Goal: Task Accomplishment & Management: Manage account settings

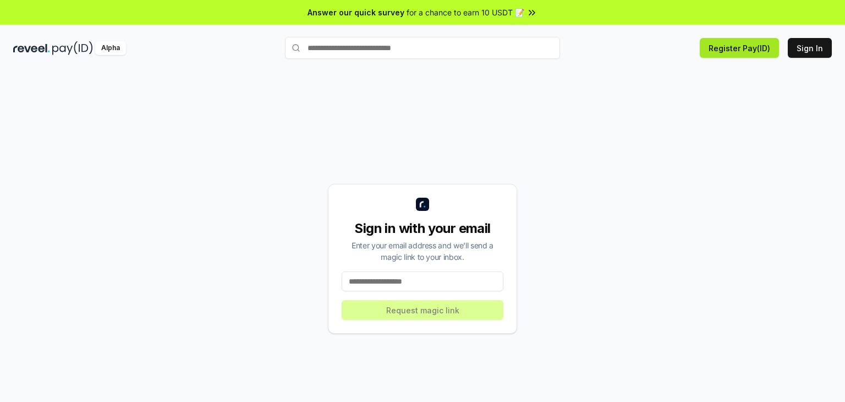
click at [768, 46] on button "Register Pay(ID)" at bounding box center [739, 48] width 79 height 20
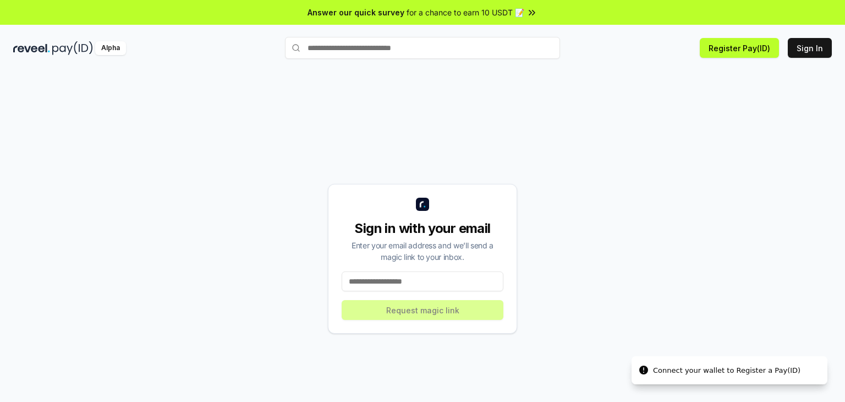
click at [391, 280] on input at bounding box center [423, 281] width 162 height 20
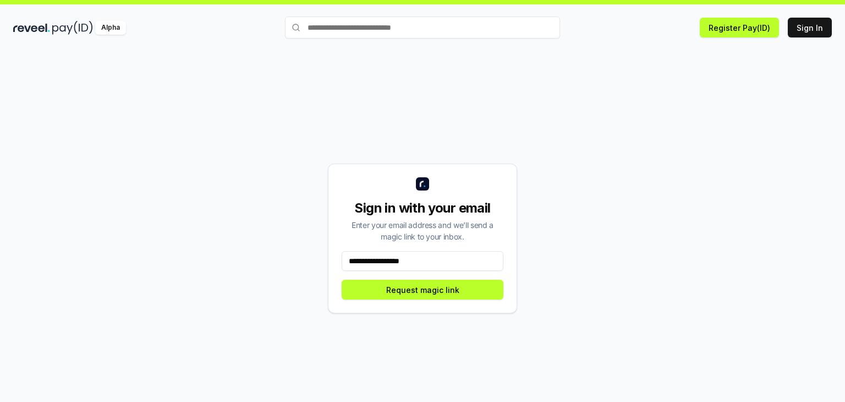
scroll to position [31, 0]
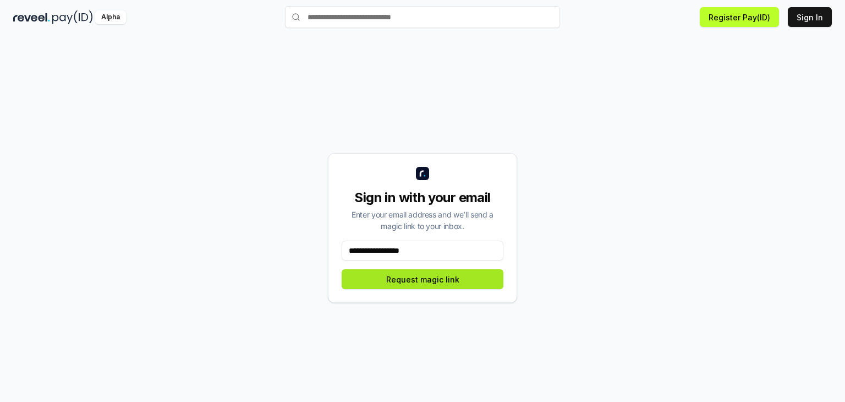
type input "**********"
click at [423, 275] on button "Request magic link" at bounding box center [423, 279] width 162 height 20
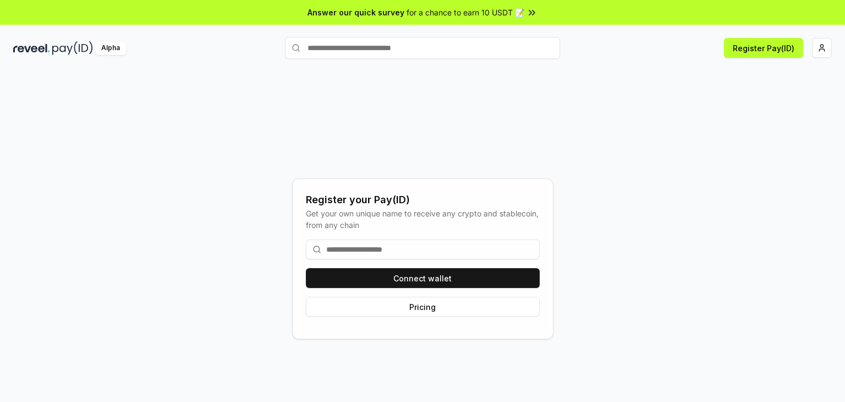
click at [363, 248] on input at bounding box center [423, 249] width 234 height 20
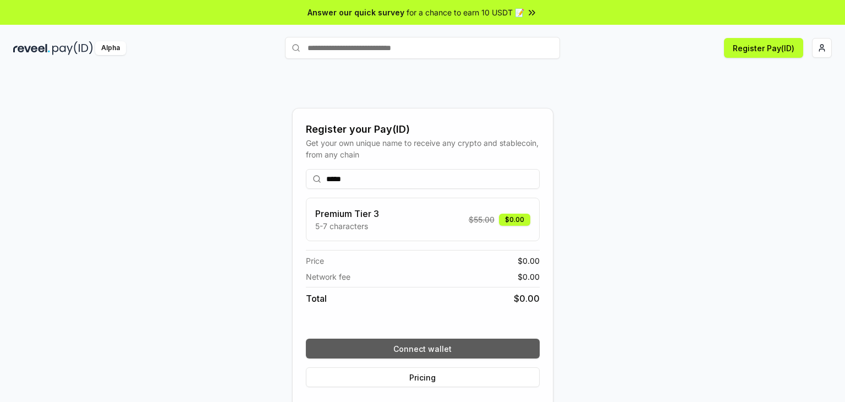
type input "*****"
click at [439, 353] on button "Connect wallet" at bounding box center [423, 348] width 234 height 20
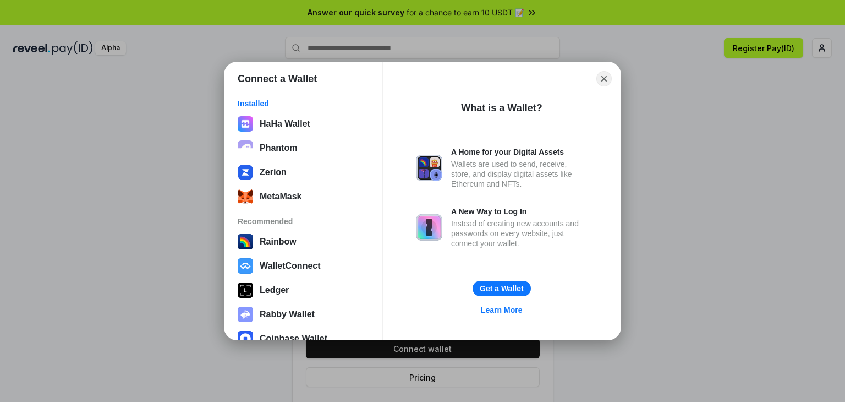
click at [298, 184] on div "HaHa Wallet Phantom Zerion MetaMask" at bounding box center [303, 160] width 138 height 95
click at [295, 177] on button "Zerion" at bounding box center [303, 172] width 138 height 22
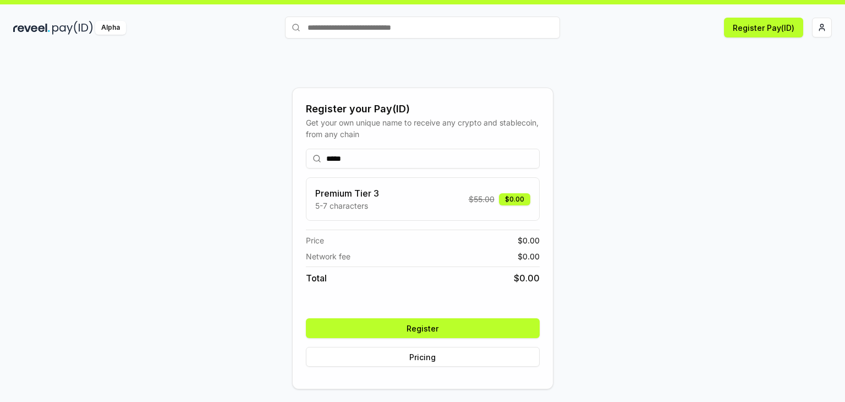
scroll to position [31, 0]
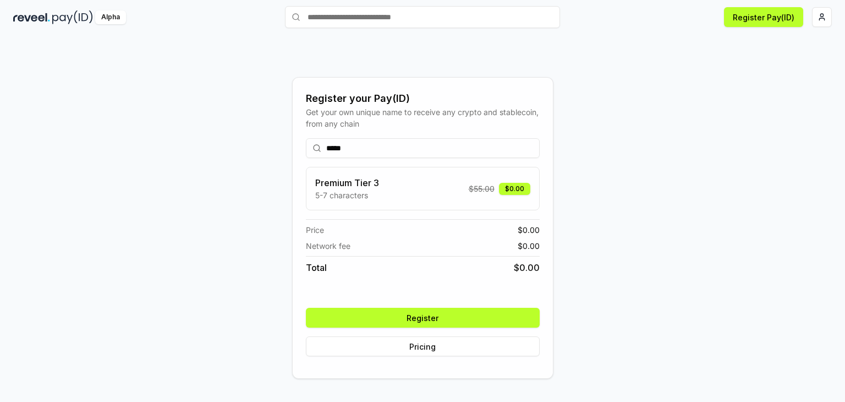
click at [478, 314] on button "Register" at bounding box center [423, 318] width 234 height 20
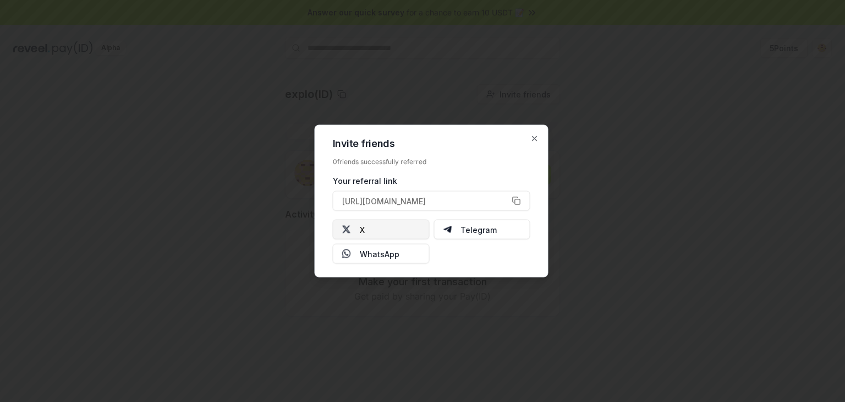
click at [394, 227] on button "X" at bounding box center [381, 230] width 97 height 20
click at [530, 137] on icon "button" at bounding box center [534, 138] width 9 height 9
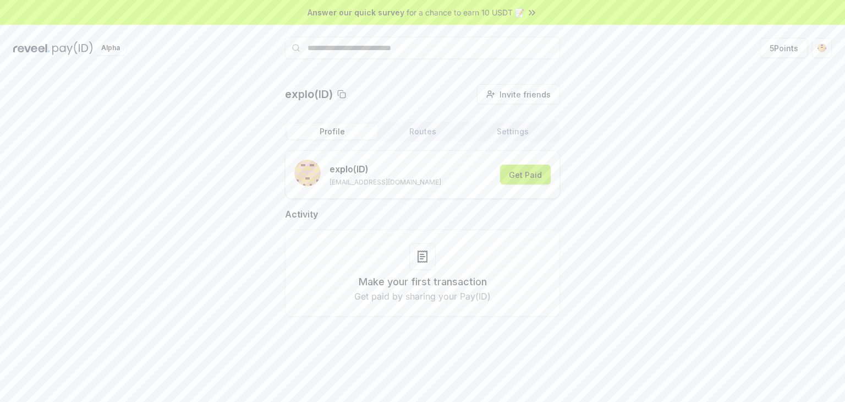
click at [521, 178] on button "Get Paid" at bounding box center [525, 175] width 51 height 20
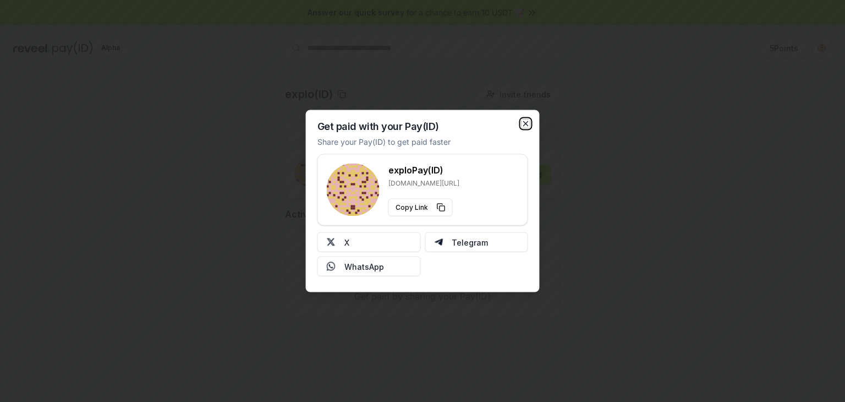
click at [525, 122] on icon "button" at bounding box center [526, 124] width 4 height 4
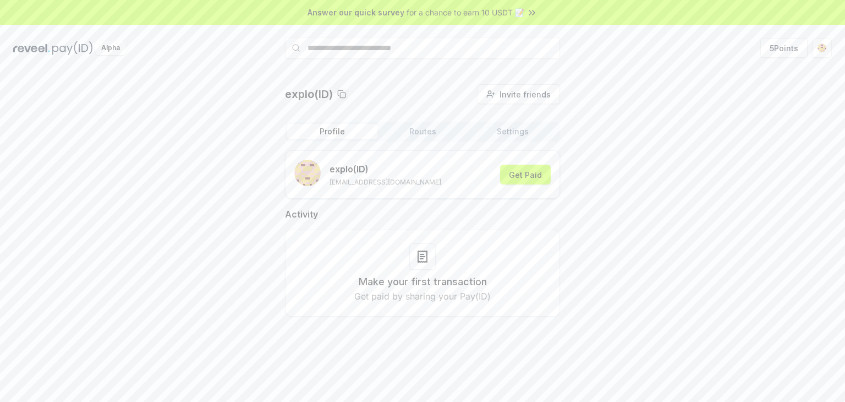
click at [412, 130] on button "Routes" at bounding box center [422, 131] width 90 height 15
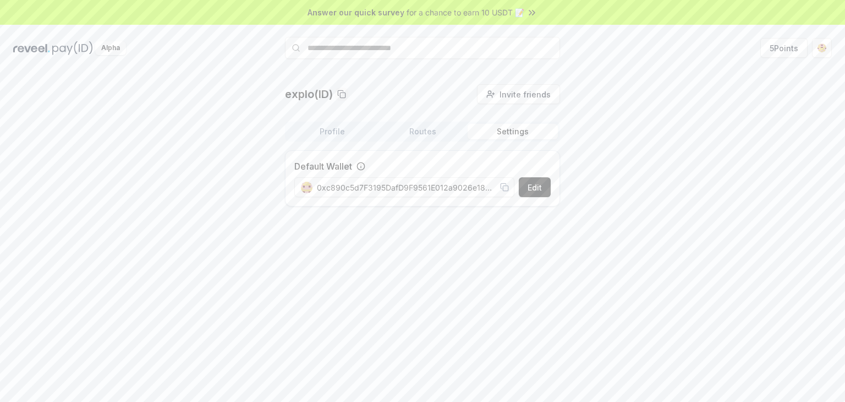
click at [518, 134] on button "Settings" at bounding box center [513, 131] width 90 height 15
click at [659, 124] on div "explo(ID) Invite friends Invite Profile Routes Settings Default Wallet Edit 0xc…" at bounding box center [422, 149] width 819 height 131
click at [819, 53] on html "Answer our quick survey for a chance to earn 10 USDT 📝 Alpha 5 Points explo(ID)…" at bounding box center [422, 201] width 845 height 402
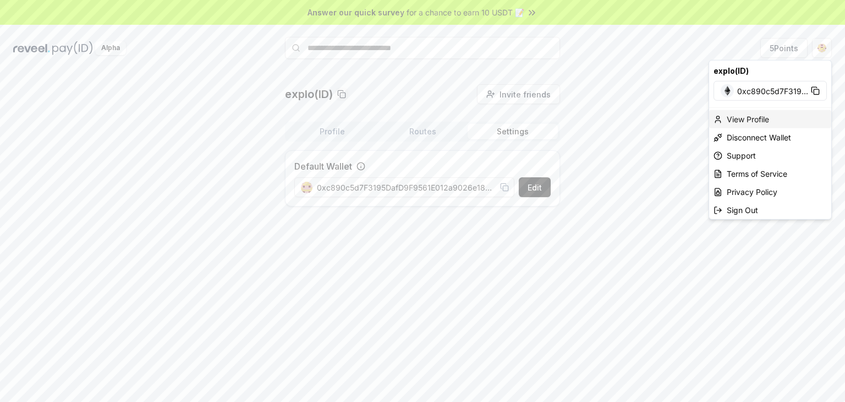
click at [765, 113] on div "View Profile" at bounding box center [770, 119] width 122 height 18
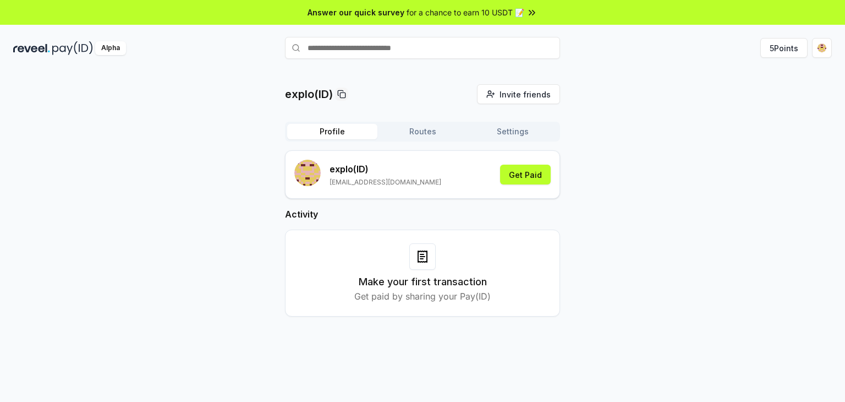
click at [514, 18] on div "Answer our quick survey for a chance to earn 10 USDT 📝" at bounding box center [422, 12] width 845 height 25
click at [341, 96] on icon at bounding box center [341, 94] width 9 height 9
click at [783, 51] on button "5 Points" at bounding box center [783, 48] width 47 height 20
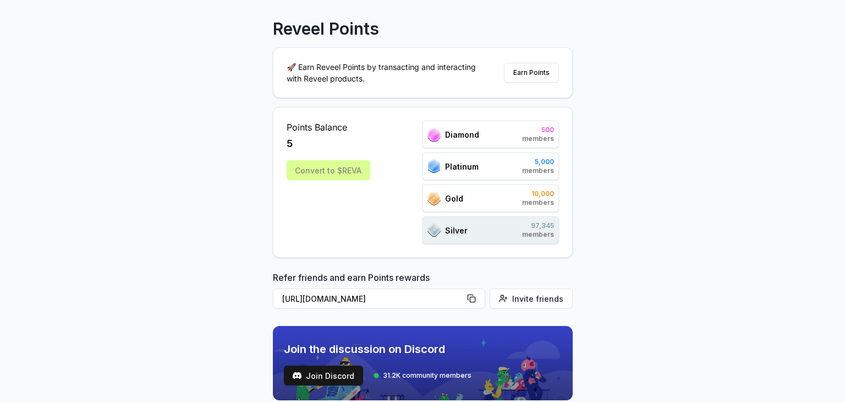
scroll to position [51, 0]
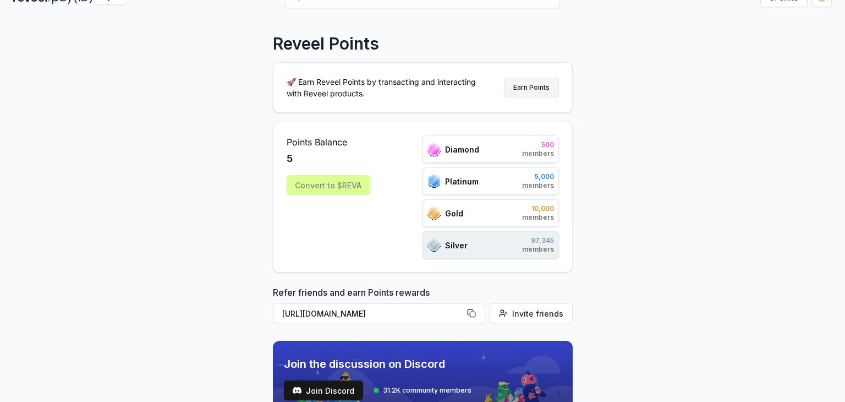
click at [539, 87] on button "Earn Points" at bounding box center [531, 88] width 55 height 20
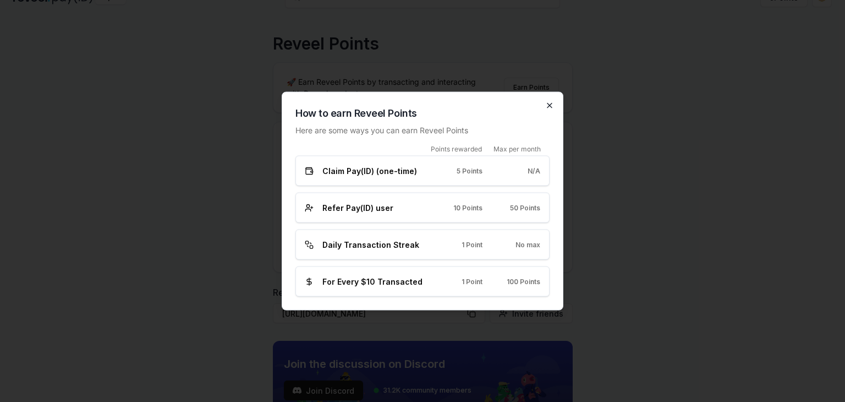
click at [549, 105] on icon "button" at bounding box center [549, 105] width 4 height 4
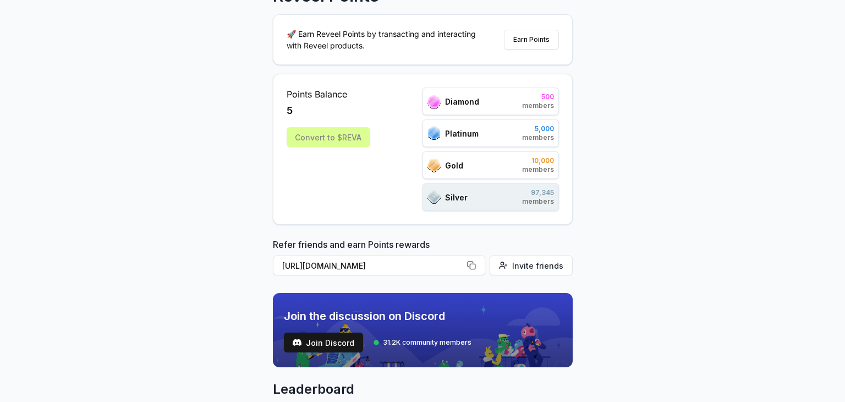
scroll to position [0, 0]
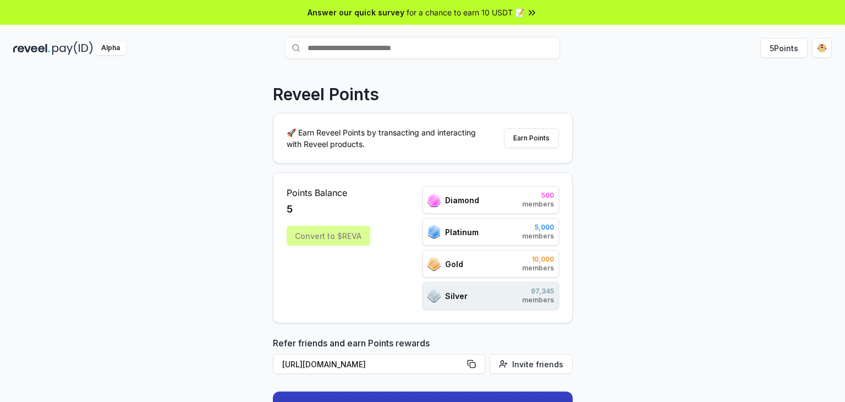
click at [323, 239] on div "Convert to $REVA" at bounding box center [329, 236] width 84 height 20
